Goal: Information Seeking & Learning: Find contact information

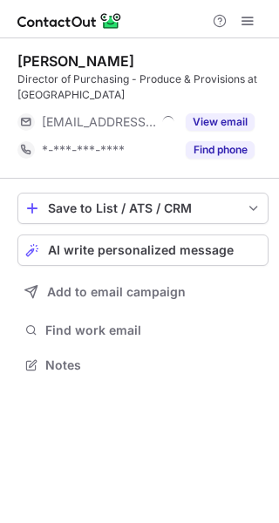
scroll to position [353, 279]
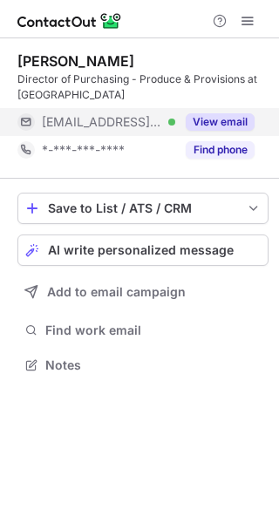
click at [216, 121] on button "View email" at bounding box center [220, 121] width 69 height 17
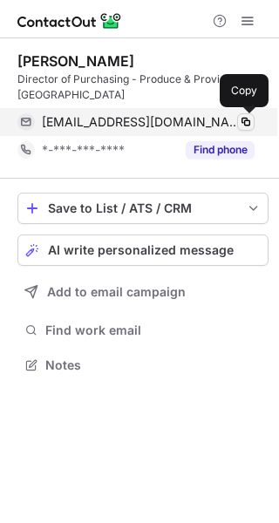
click at [246, 118] on span at bounding box center [246, 122] width 14 height 14
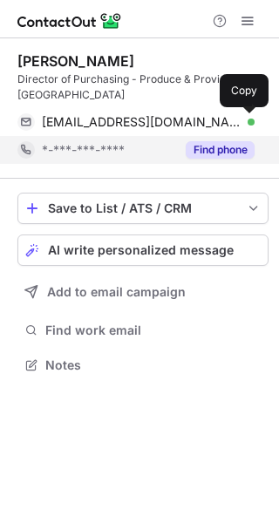
click at [250, 158] on button "Find phone" at bounding box center [220, 149] width 69 height 17
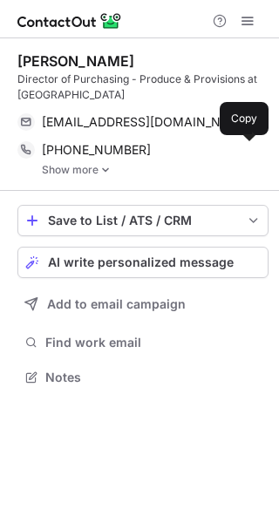
scroll to position [365, 279]
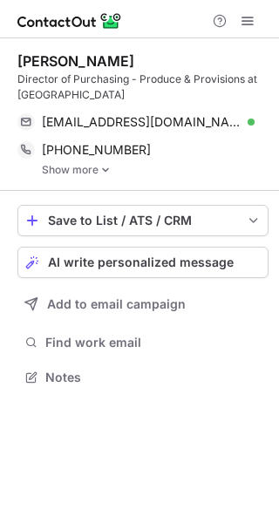
click at [110, 168] on img at bounding box center [105, 170] width 10 height 12
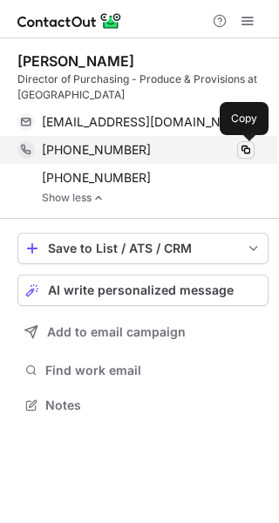
click at [247, 147] on span at bounding box center [246, 150] width 14 height 14
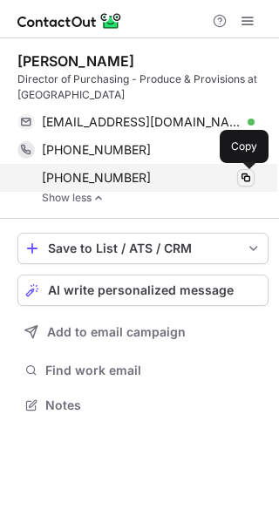
click at [244, 180] on span at bounding box center [246, 178] width 14 height 14
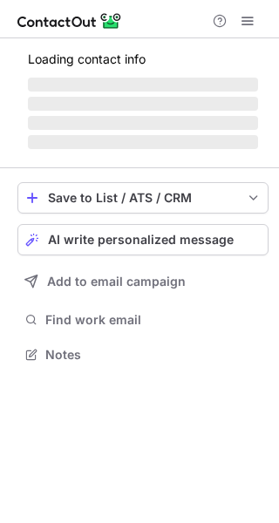
scroll to position [337, 279]
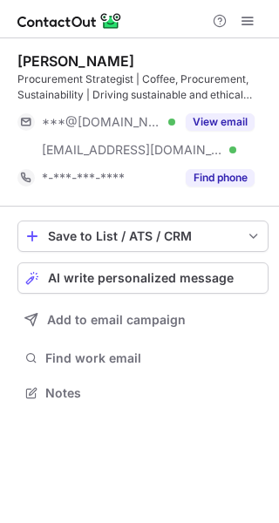
scroll to position [381, 279]
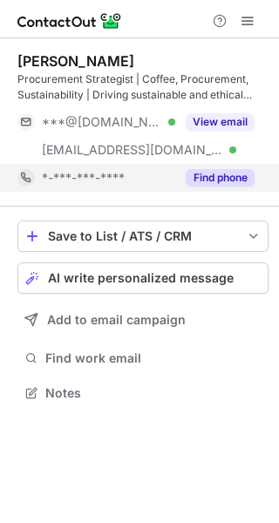
click at [208, 178] on button "Find phone" at bounding box center [220, 177] width 69 height 17
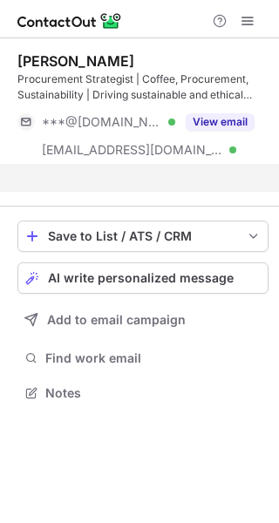
scroll to position [353, 279]
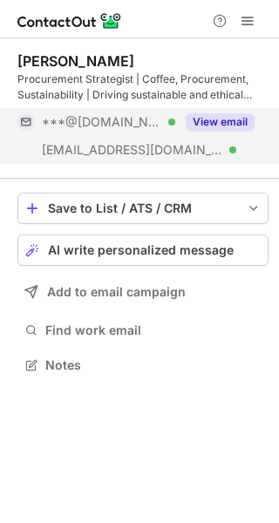
click at [216, 124] on button "View email" at bounding box center [220, 121] width 69 height 17
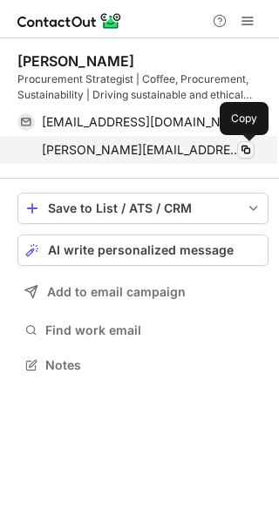
click at [245, 145] on span at bounding box center [246, 150] width 14 height 14
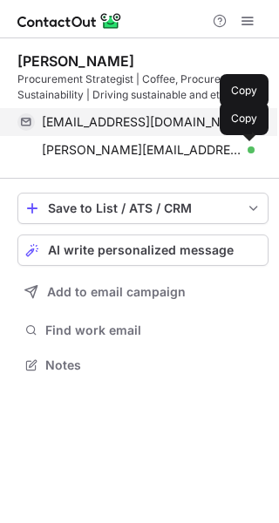
click at [247, 115] on span at bounding box center [246, 122] width 14 height 14
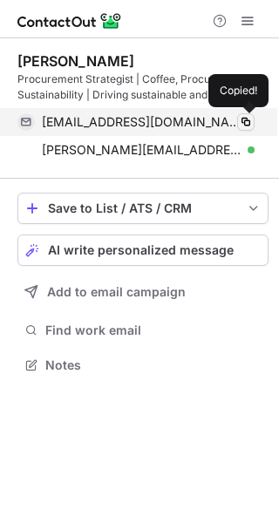
click at [247, 115] on span at bounding box center [246, 122] width 14 height 14
